Goal: Transaction & Acquisition: Purchase product/service

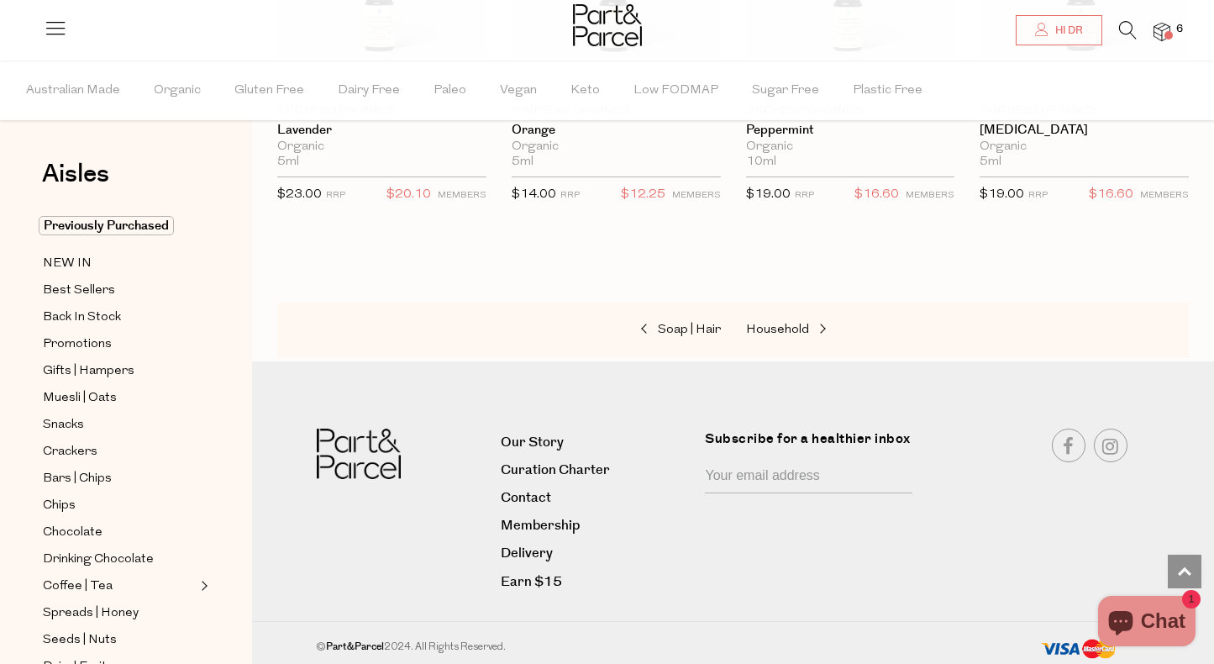
scroll to position [569, 0]
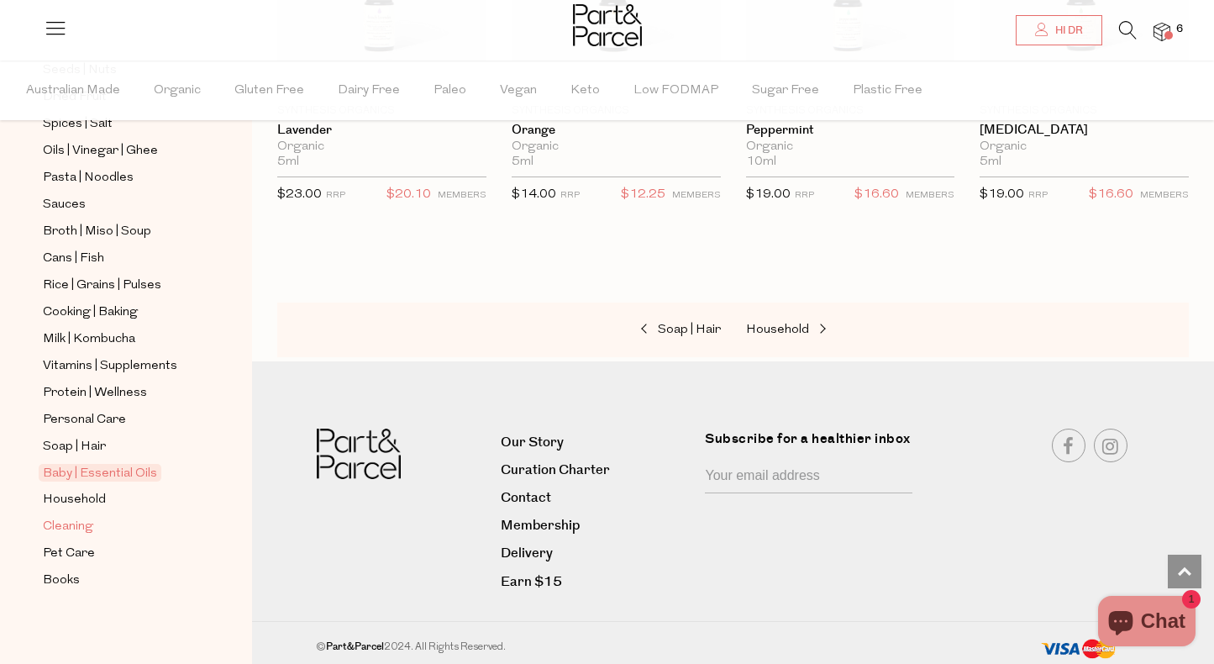
click at [76, 525] on span "Cleaning" at bounding box center [68, 527] width 50 height 20
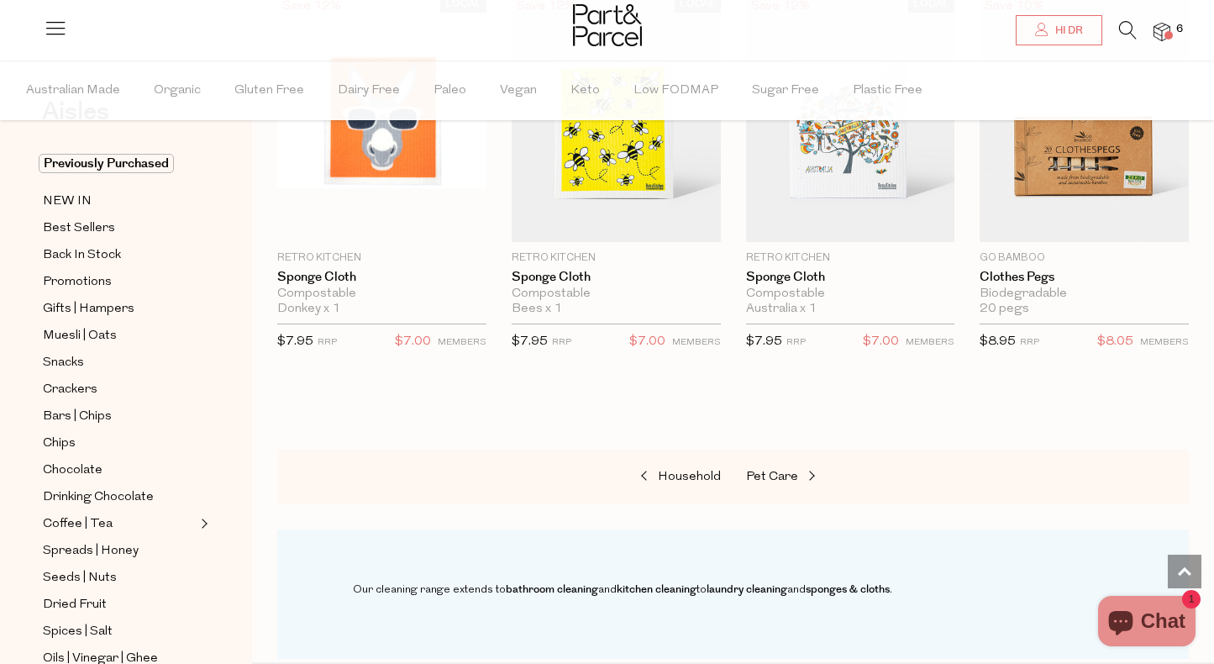
scroll to position [61, 0]
click at [81, 282] on span "Promotions" at bounding box center [77, 283] width 69 height 20
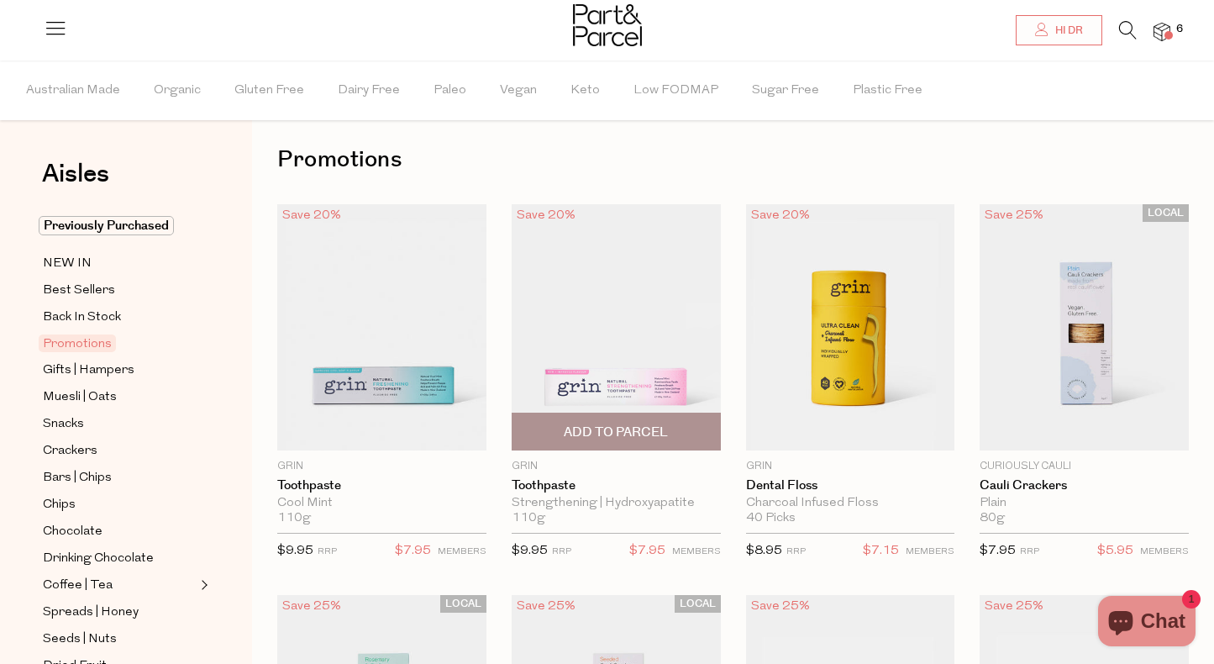
scroll to position [17, 0]
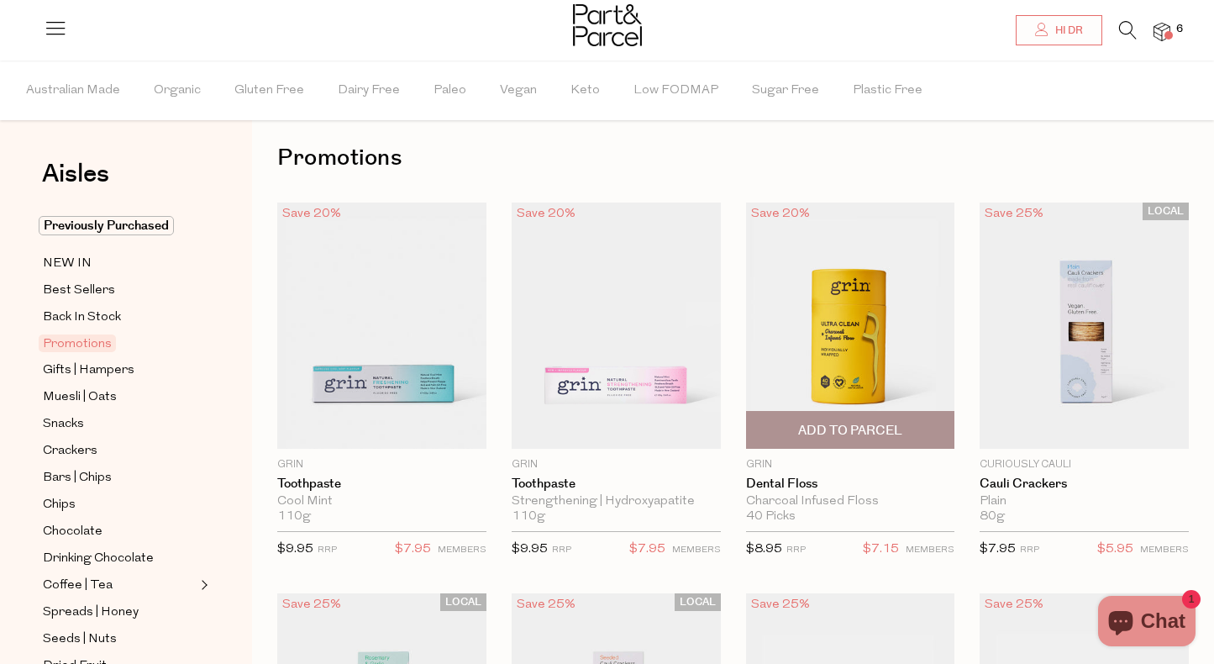
click at [849, 420] on span "Add To Parcel" at bounding box center [850, 430] width 199 height 36
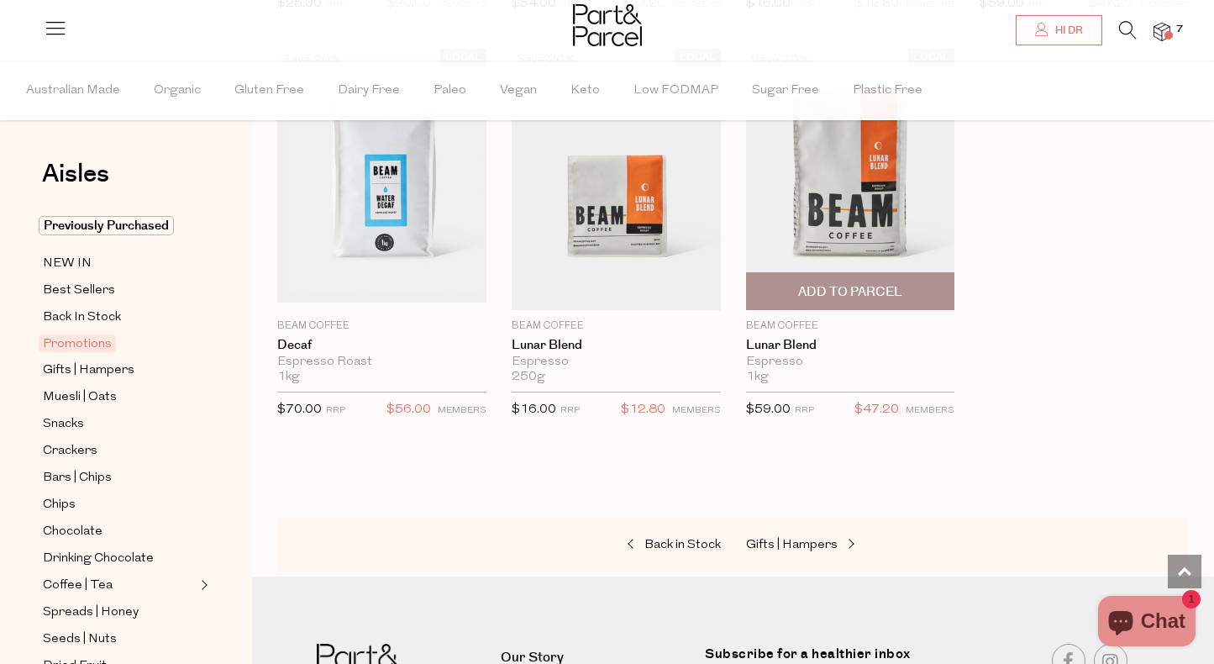
scroll to position [1754, 0]
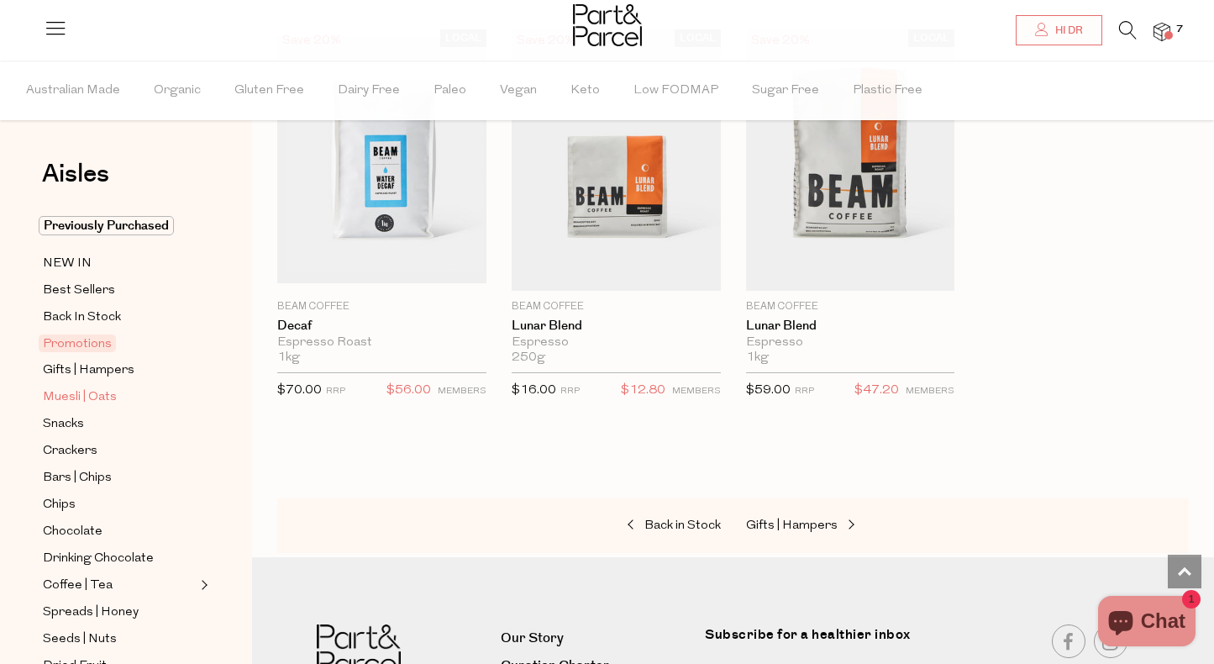
click at [94, 396] on span "Muesli | Oats" at bounding box center [80, 397] width 74 height 20
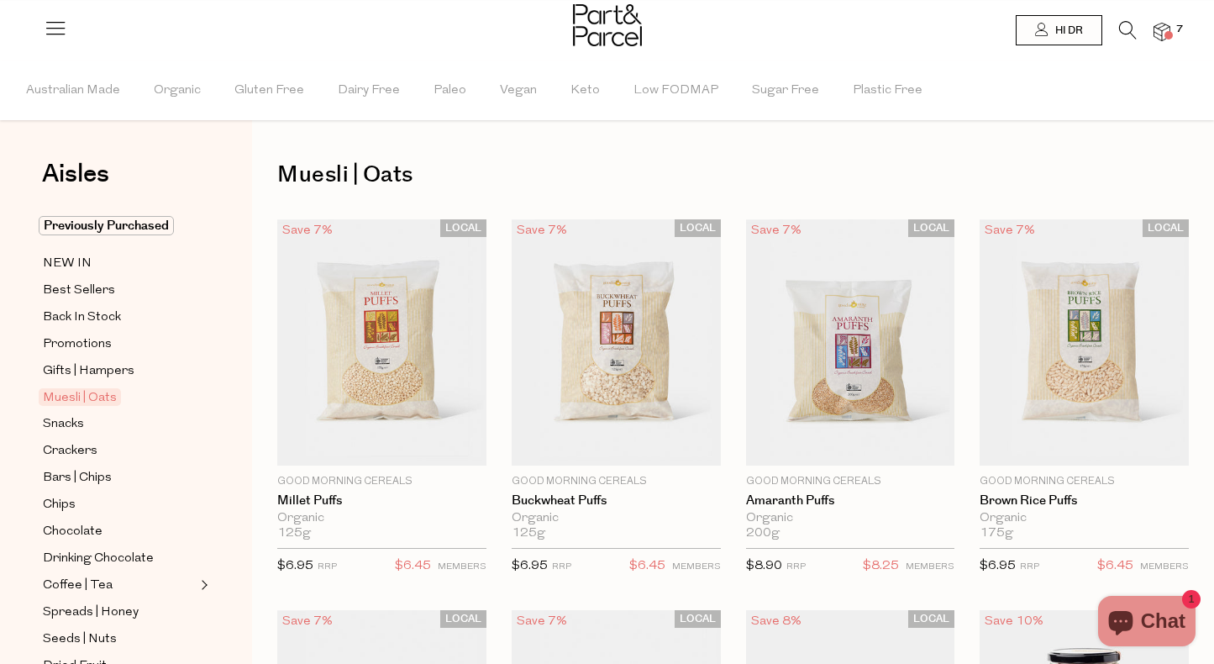
click at [1162, 35] on img at bounding box center [1161, 32] width 17 height 19
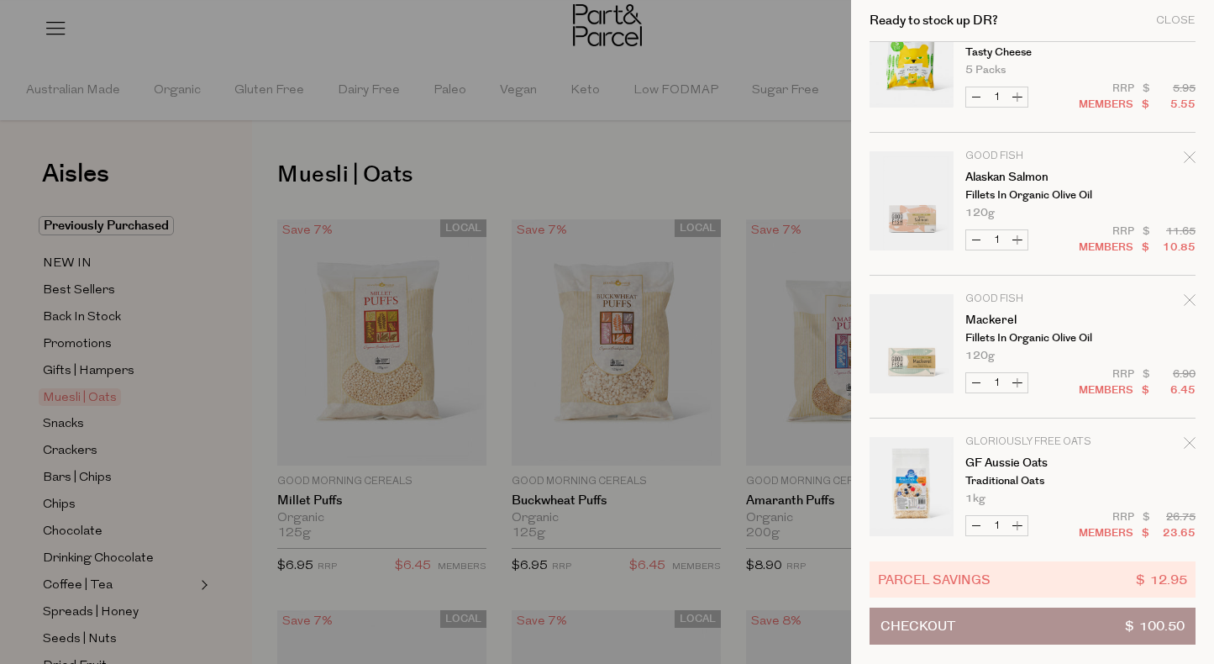
scroll to position [498, 0]
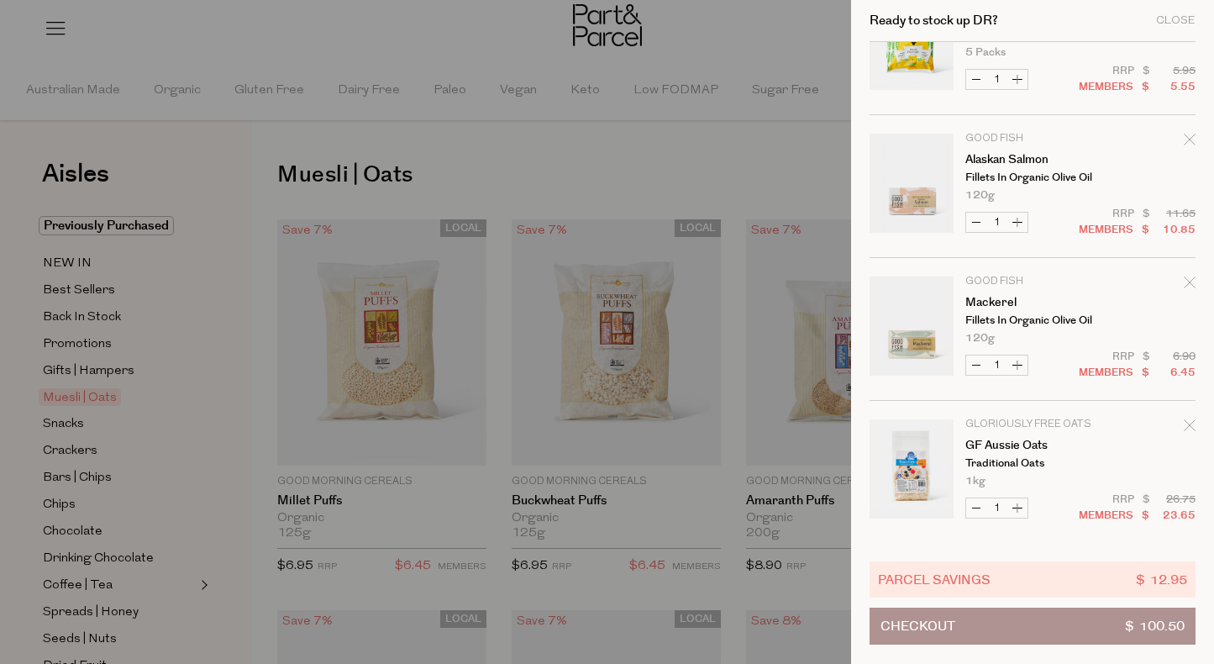
click at [1013, 368] on button "Increase Mackerel" at bounding box center [1017, 364] width 20 height 19
type input "2"
click at [1018, 219] on button "Increase Alaskan Salmon" at bounding box center [1017, 220] width 20 height 19
type input "2"
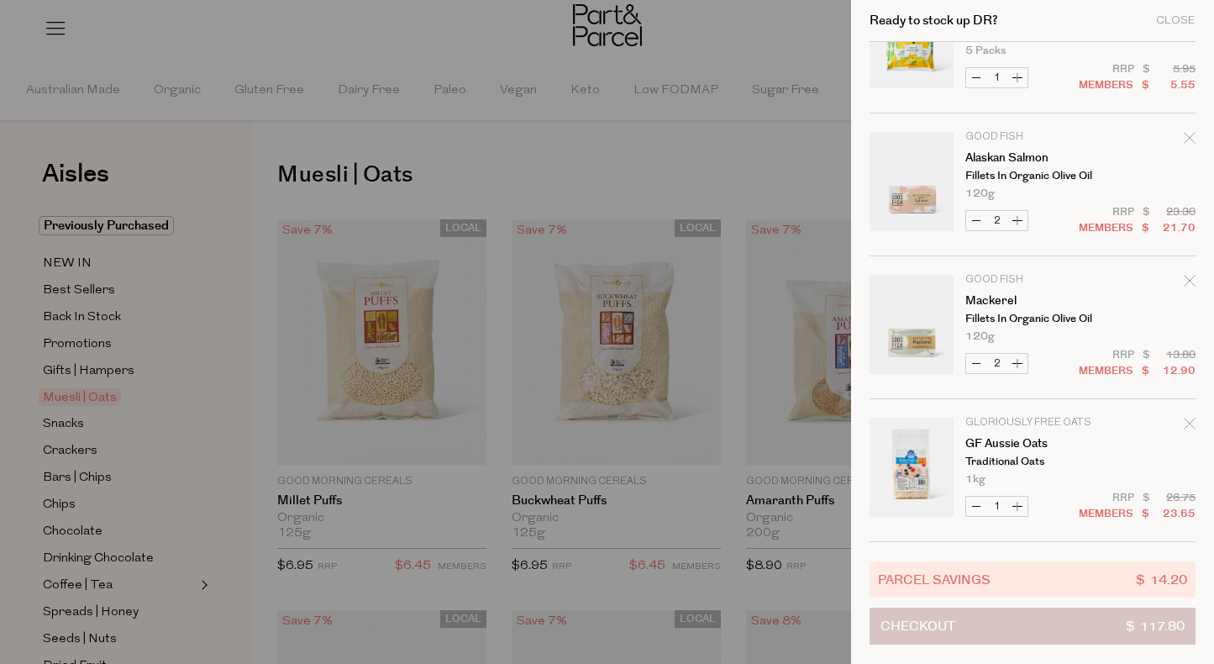
click at [1052, 635] on button "Checkout $ 117.80" at bounding box center [1032, 625] width 326 height 37
